Goal: Task Accomplishment & Management: Manage account settings

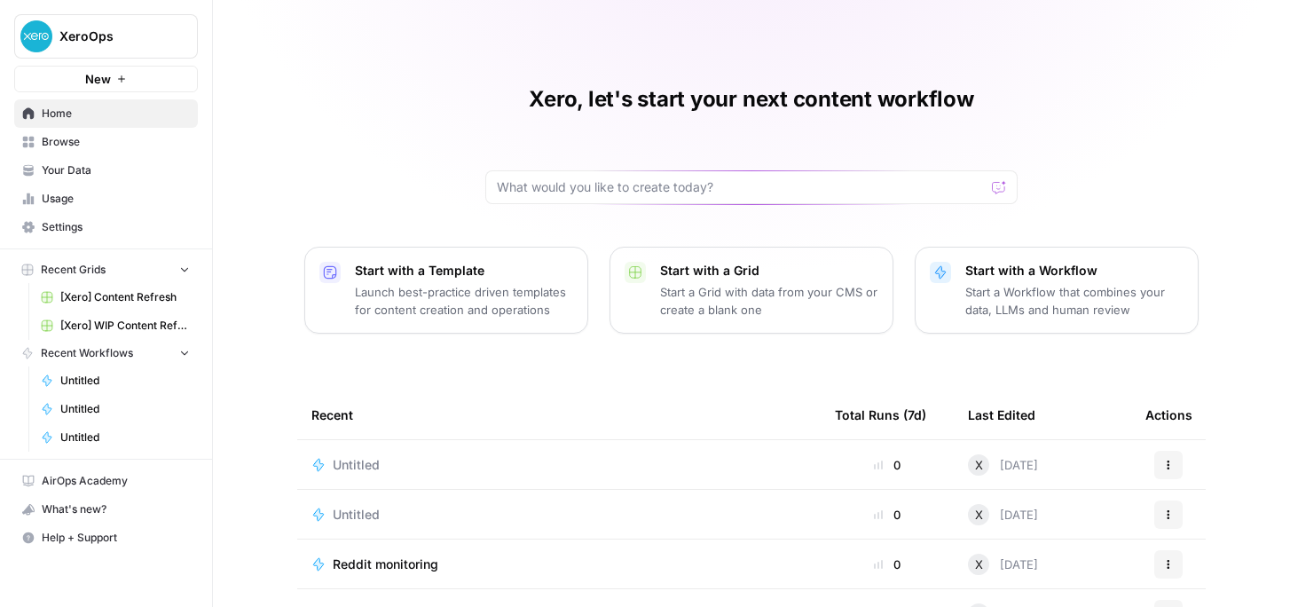
click at [106, 114] on span "Home" at bounding box center [116, 114] width 148 height 16
click at [102, 137] on span "Browse" at bounding box center [116, 142] width 148 height 16
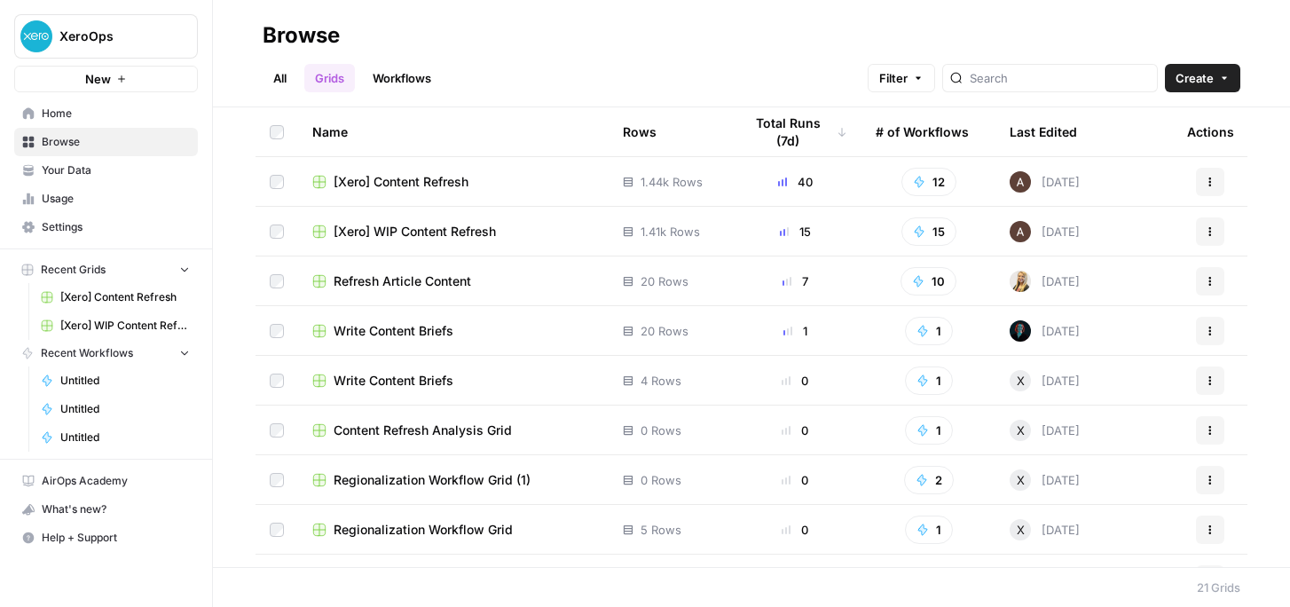
click at [279, 68] on link "All" at bounding box center [280, 78] width 35 height 28
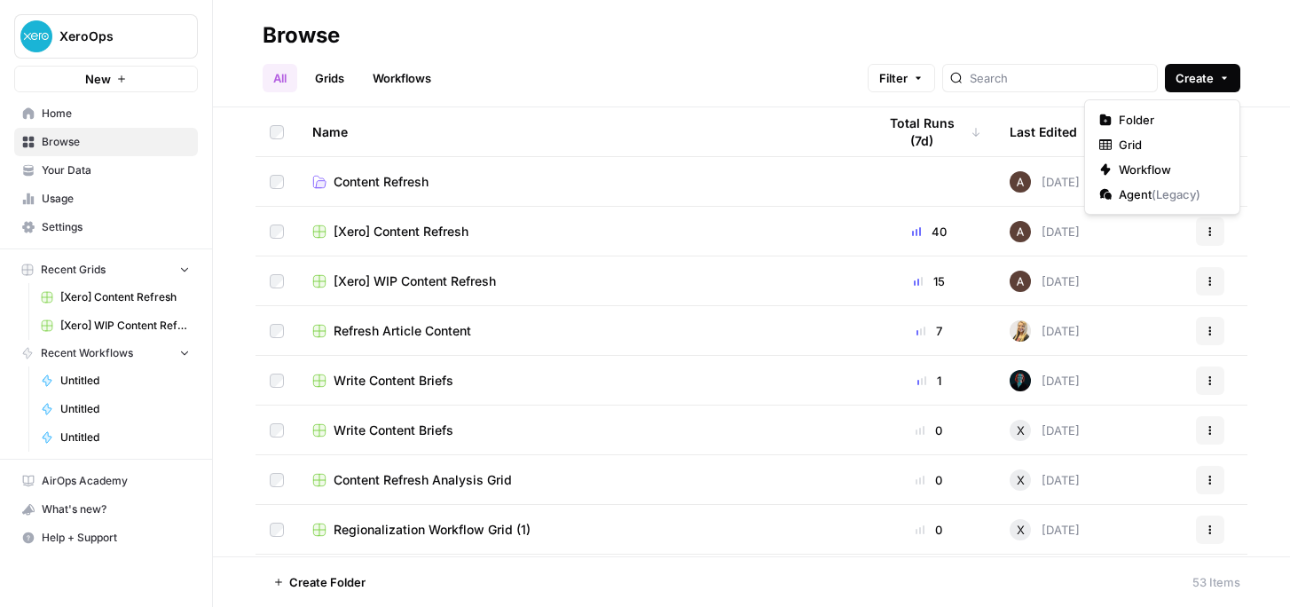
click at [1230, 75] on button "Create" at bounding box center [1202, 78] width 75 height 28
click at [1144, 120] on span "Folder" at bounding box center [1167, 120] width 99 height 18
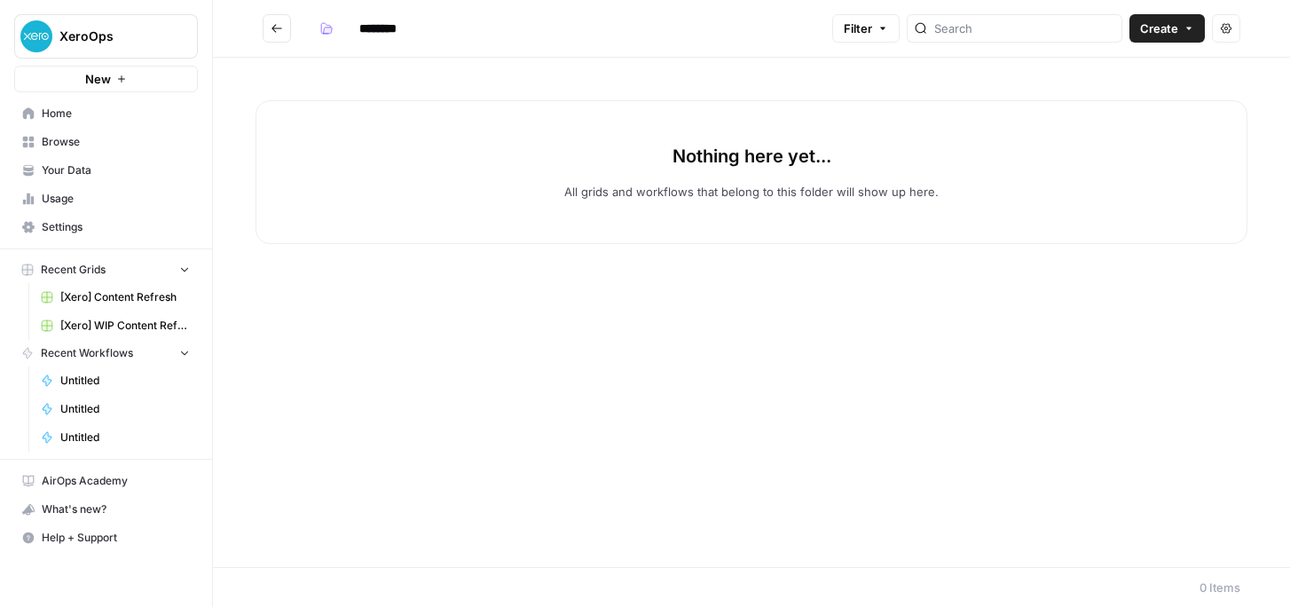
click at [727, 177] on div "Nothing here yet... All grids and workflows that belong to this folder will sho…" at bounding box center [751, 172] width 992 height 144
click at [1188, 31] on icon "button" at bounding box center [1188, 28] width 11 height 11
click at [765, 376] on div "Nothing here yet... All grids and workflows that belong to this folder will sho…" at bounding box center [751, 312] width 1077 height 509
click at [396, 23] on input "********" at bounding box center [400, 28] width 99 height 28
drag, startPoint x: 429, startPoint y: 24, endPoint x: 310, endPoint y: 21, distance: 119.8
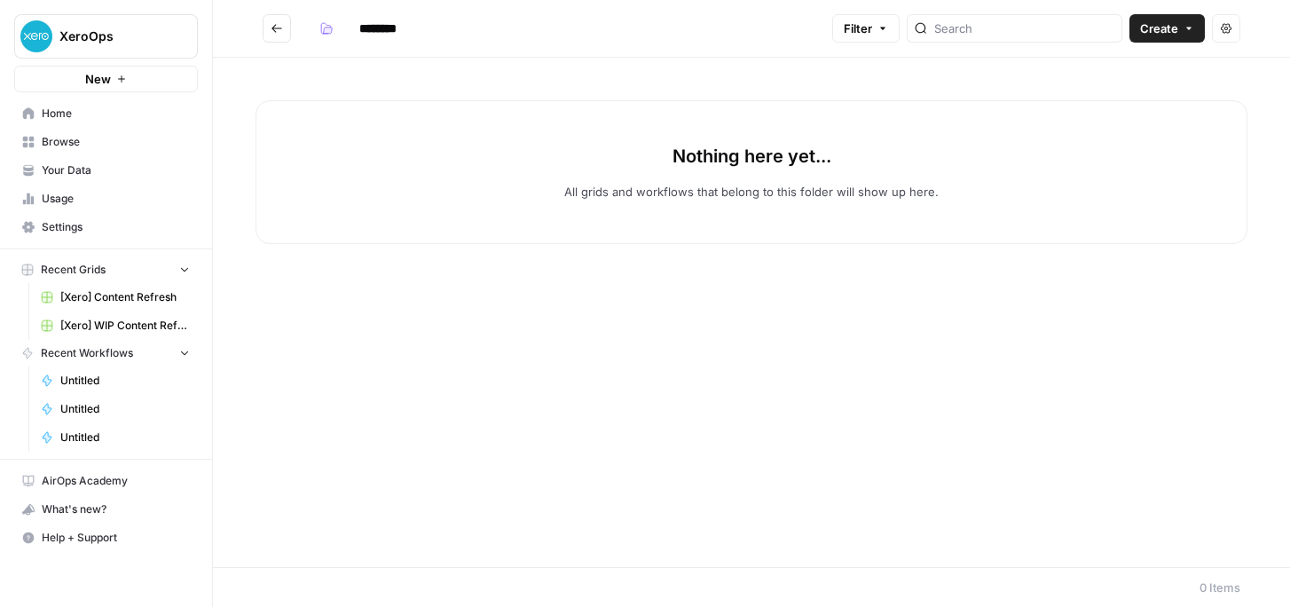
click at [310, 21] on h2 "********" at bounding box center [544, 28] width 562 height 28
type input "***"
click at [284, 25] on button "Go back" at bounding box center [277, 28] width 28 height 28
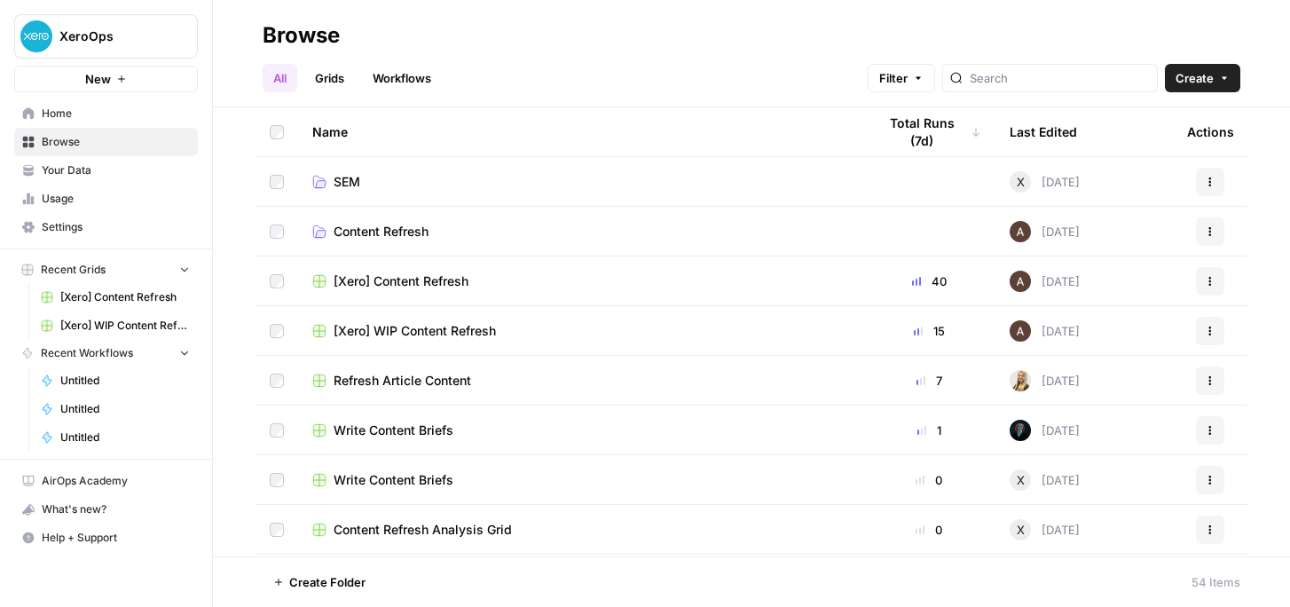
click at [716, 68] on div "All Grids Workflows Filter Create" at bounding box center [751, 71] width 977 height 43
click at [1220, 185] on button "Actions" at bounding box center [1210, 182] width 28 height 28
click at [938, 32] on h2 "Browse" at bounding box center [751, 35] width 977 height 28
